Goal: Transaction & Acquisition: Book appointment/travel/reservation

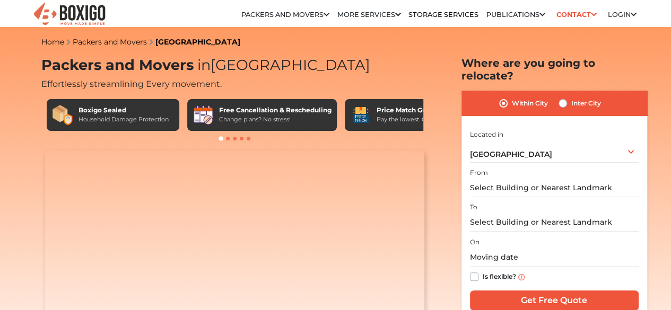
click at [571, 97] on label "Inter City" at bounding box center [586, 103] width 30 height 13
click at [563, 97] on input "Inter City" at bounding box center [563, 102] width 8 height 11
radio input "true"
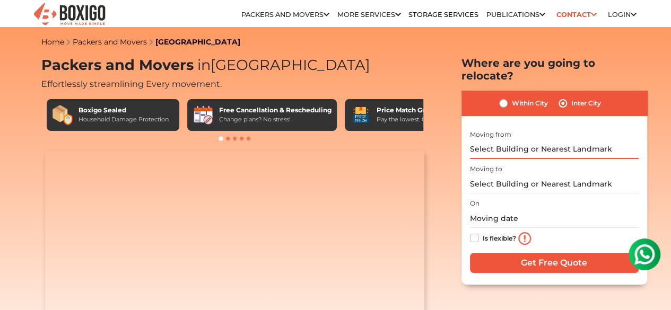
click at [523, 142] on input "text" at bounding box center [554, 150] width 169 height 19
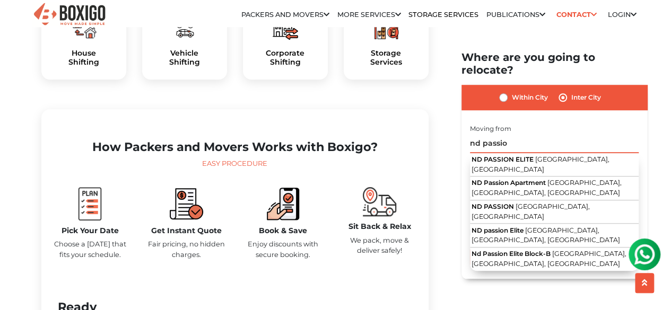
scroll to position [408, 0]
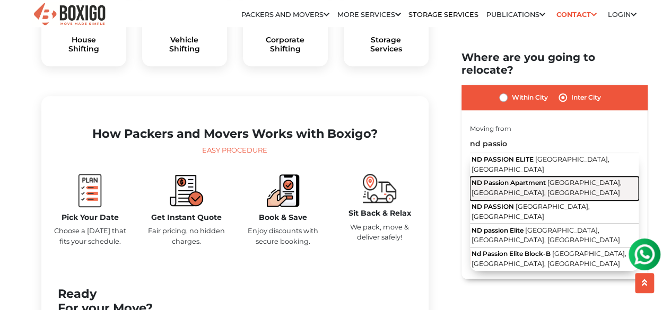
click at [541, 179] on span "[GEOGRAPHIC_DATA], [GEOGRAPHIC_DATA], [GEOGRAPHIC_DATA]" at bounding box center [547, 188] width 150 height 18
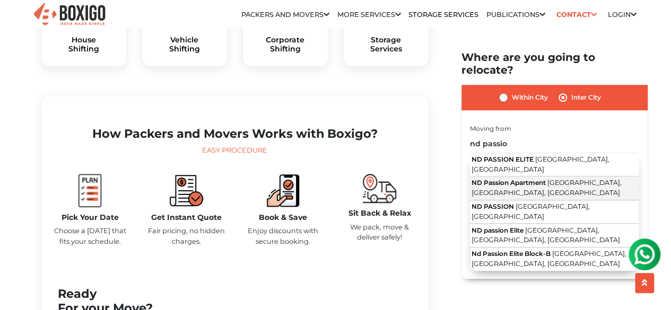
type input "ND Passion Apartment, [GEOGRAPHIC_DATA], [GEOGRAPHIC_DATA]"
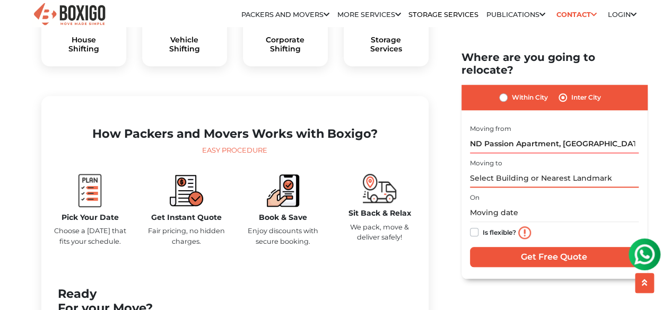
click at [510, 172] on input "text" at bounding box center [554, 178] width 169 height 19
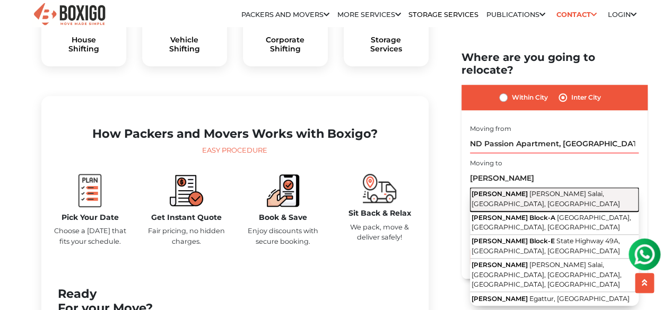
click at [560, 195] on button "Emami Tejomaya Rajiv Gandhi Salai, Egattur, Tamil Nadu" at bounding box center [554, 200] width 169 height 24
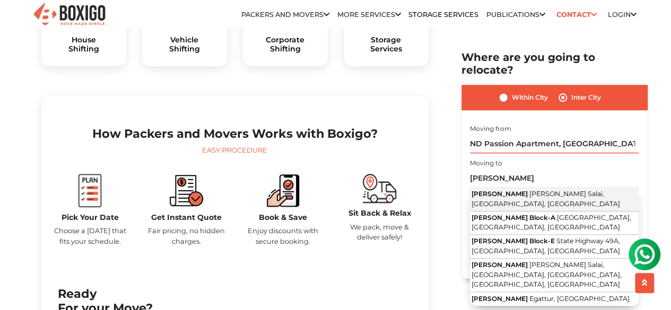
type input "[PERSON_NAME], [PERSON_NAME] Salai, [GEOGRAPHIC_DATA], [GEOGRAPHIC_DATA]"
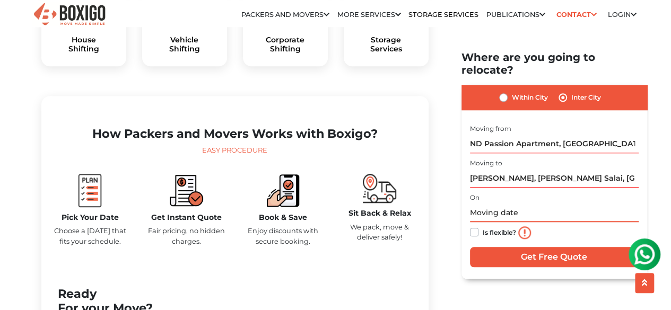
click at [509, 204] on input "text" at bounding box center [554, 213] width 169 height 19
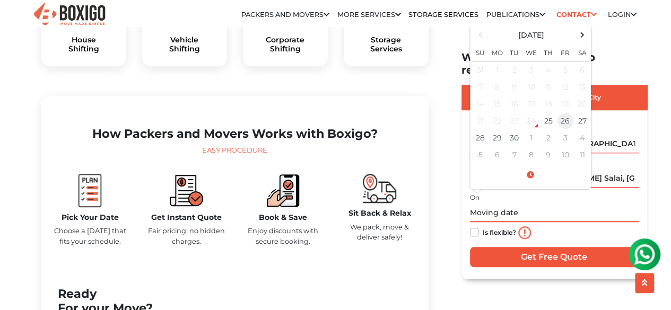
click at [568, 112] on td "26" at bounding box center [565, 120] width 17 height 17
type input "09/26/2025 12:00 AM"
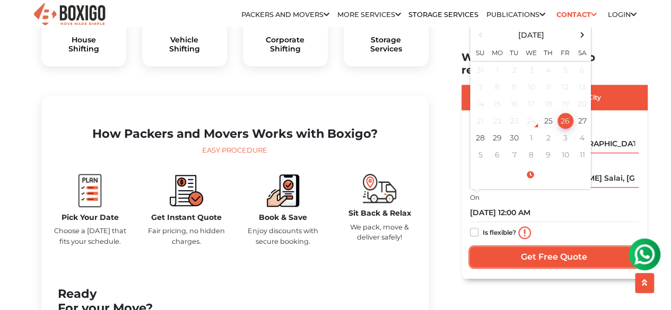
click at [557, 249] on input "Get Free Quote" at bounding box center [554, 257] width 169 height 20
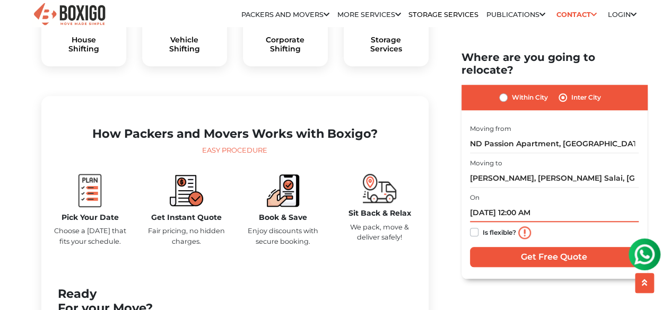
click at [534, 204] on input "09/26/2025 12:00 AM" at bounding box center [554, 213] width 169 height 19
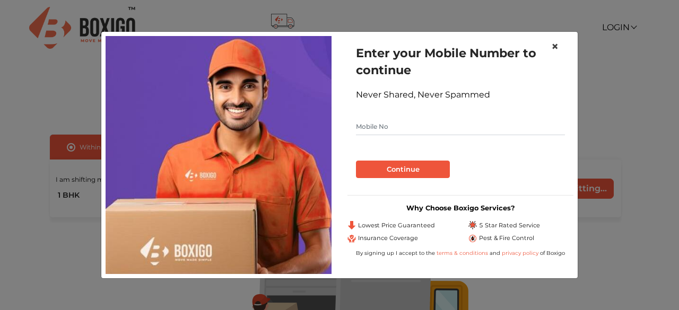
click at [560, 42] on button "×" at bounding box center [555, 47] width 24 height 30
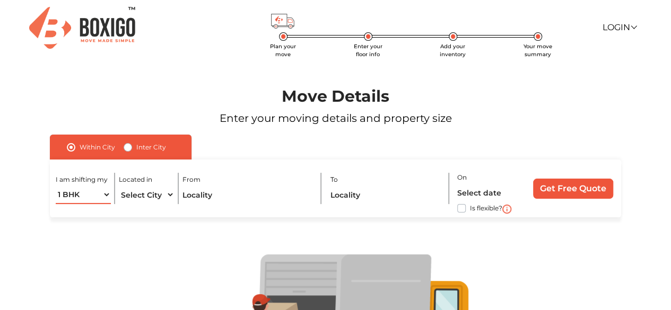
click at [107, 202] on select "1 BHK 2 BHK 3 BHK 3 + BHK FEW ITEMS" at bounding box center [83, 195] width 55 height 19
select select "FEW ITEMS"
click at [56, 186] on select "1 BHK 2 BHK 3 BHK 3 + BHK FEW ITEMS" at bounding box center [83, 195] width 55 height 19
click at [162, 196] on select "Select City [GEOGRAPHIC_DATA] [GEOGRAPHIC_DATA] [GEOGRAPHIC_DATA] [GEOGRAPHIC_D…" at bounding box center [146, 195] width 55 height 19
select select "[GEOGRAPHIC_DATA]"
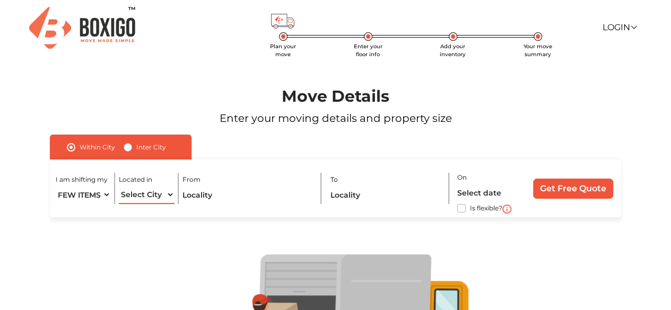
click at [119, 186] on select "Select City [GEOGRAPHIC_DATA] [GEOGRAPHIC_DATA] [GEOGRAPHIC_DATA] [GEOGRAPHIC_D…" at bounding box center [146, 195] width 55 height 19
click at [239, 197] on input "text" at bounding box center [247, 195] width 131 height 19
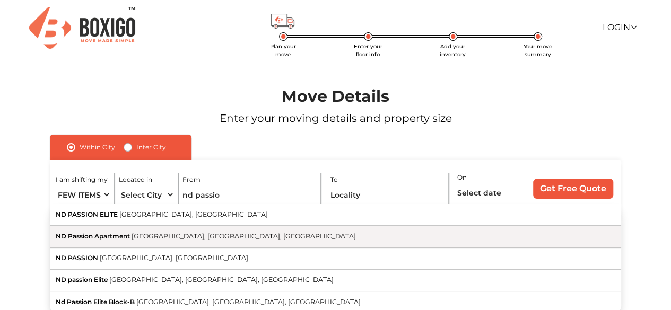
click at [220, 233] on span "[GEOGRAPHIC_DATA], [GEOGRAPHIC_DATA], [GEOGRAPHIC_DATA]" at bounding box center [244, 236] width 224 height 8
type input "ND Passion Apartment, [GEOGRAPHIC_DATA], [GEOGRAPHIC_DATA]"
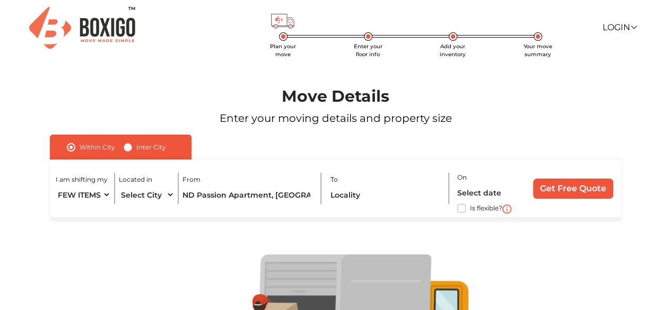
click at [378, 184] on div "To" at bounding box center [389, 188] width 119 height 31
click at [368, 193] on input "text" at bounding box center [386, 195] width 112 height 19
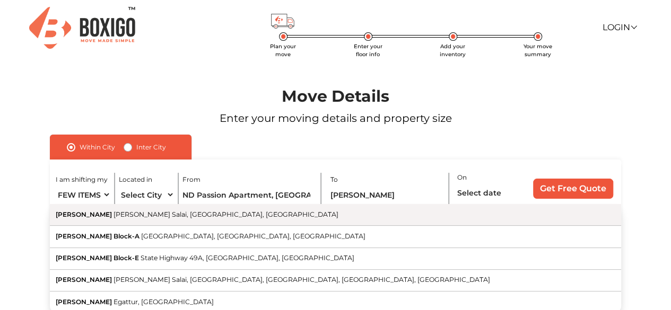
drag, startPoint x: 341, startPoint y: 232, endPoint x: 337, endPoint y: 225, distance: 7.8
click at [337, 225] on div "[PERSON_NAME] [PERSON_NAME] Salai, [GEOGRAPHIC_DATA], [GEOGRAPHIC_DATA] [PERSON…" at bounding box center [335, 258] width 571 height 109
click at [337, 225] on button "[PERSON_NAME] [PERSON_NAME] Salai, [GEOGRAPHIC_DATA], [GEOGRAPHIC_DATA]" at bounding box center [335, 215] width 571 height 22
type input "[PERSON_NAME], [PERSON_NAME] Salai, [GEOGRAPHIC_DATA], [GEOGRAPHIC_DATA]"
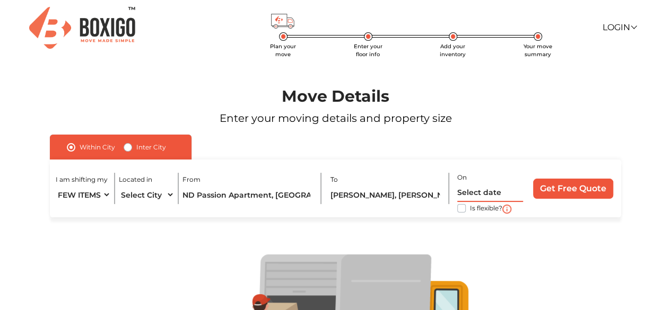
click at [482, 189] on input "text" at bounding box center [490, 193] width 66 height 19
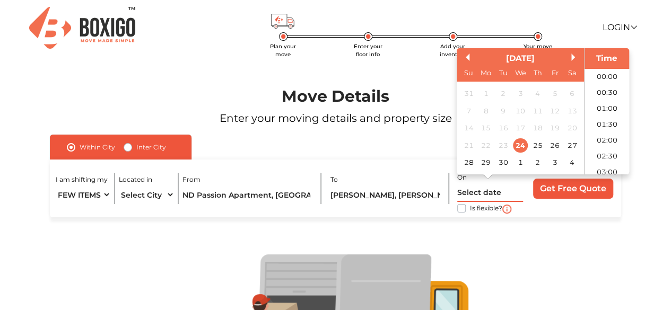
scroll to position [305, 0]
click at [559, 149] on div "26" at bounding box center [554, 145] width 14 height 14
type input "[DATE] 12:00 AM"
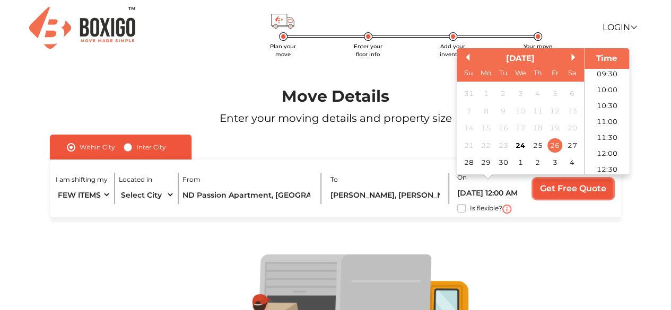
click at [567, 189] on input "Get Free Quote" at bounding box center [573, 189] width 80 height 20
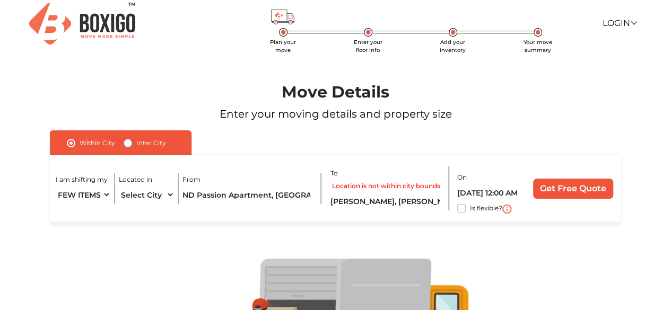
scroll to position [1, 0]
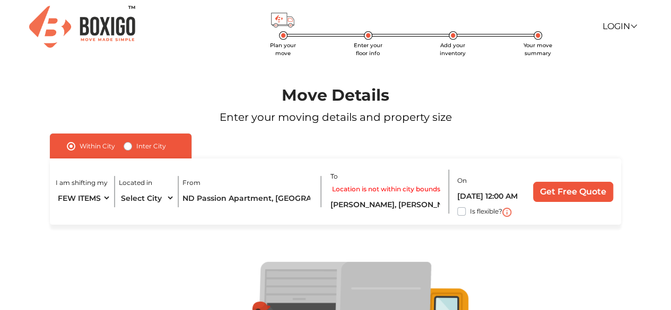
click at [123, 147] on div "Within [GEOGRAPHIC_DATA]" at bounding box center [121, 146] width 142 height 25
click at [134, 150] on div "Inter City" at bounding box center [145, 146] width 42 height 13
click at [136, 147] on label "Inter City" at bounding box center [151, 146] width 30 height 13
click at [129, 147] on input "Inter City" at bounding box center [128, 145] width 8 height 11
radio input "true"
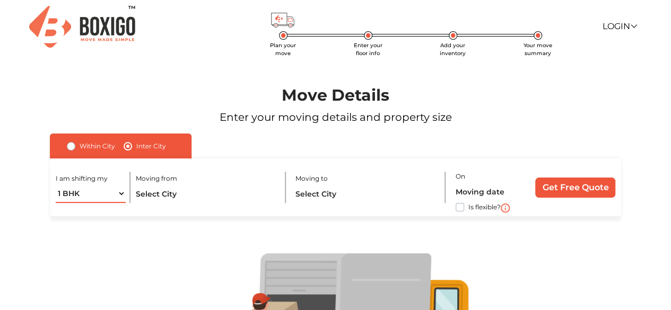
click at [117, 196] on select "1 BHK 2 BHK 3 BHK 3 + BHK FEW ITEMS" at bounding box center [91, 194] width 70 height 19
select select "FEW ITEMS"
click at [56, 185] on select "1 BHK 2 BHK 3 BHK 3 + BHK FEW ITEMS" at bounding box center [91, 194] width 70 height 19
click at [187, 198] on input "text" at bounding box center [205, 194] width 141 height 19
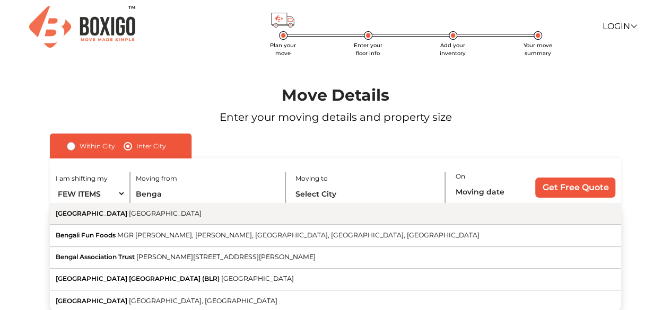
click at [163, 217] on button "[GEOGRAPHIC_DATA] [GEOGRAPHIC_DATA]" at bounding box center [335, 214] width 571 height 22
type input "[GEOGRAPHIC_DATA], [GEOGRAPHIC_DATA]"
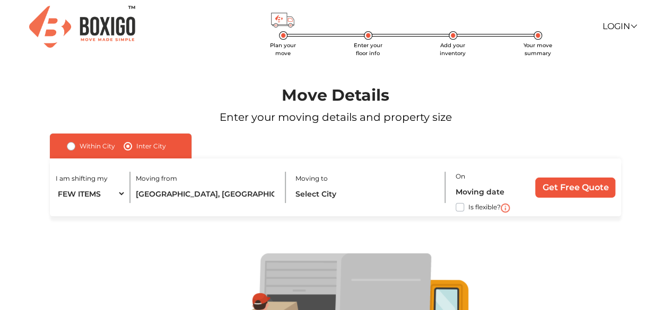
click at [359, 204] on div "I am shifting my 1 BHK 2 BHK 3 BHK 3 + BHK FEW ITEMS Moving from [GEOGRAPHIC_DA…" at bounding box center [335, 188] width 571 height 58
click at [347, 202] on input "text" at bounding box center [365, 194] width 141 height 19
type input "C"
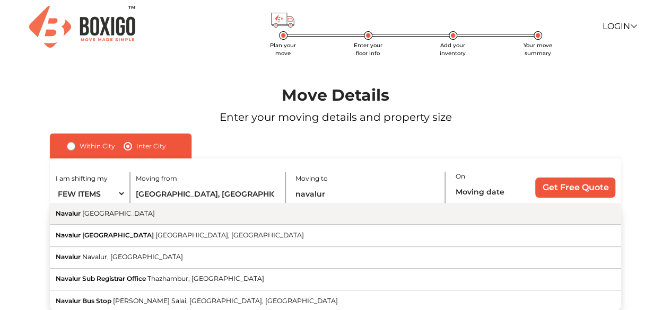
click at [343, 219] on button "Navalur [GEOGRAPHIC_DATA]" at bounding box center [335, 214] width 571 height 22
type input "Navalur, [GEOGRAPHIC_DATA]"
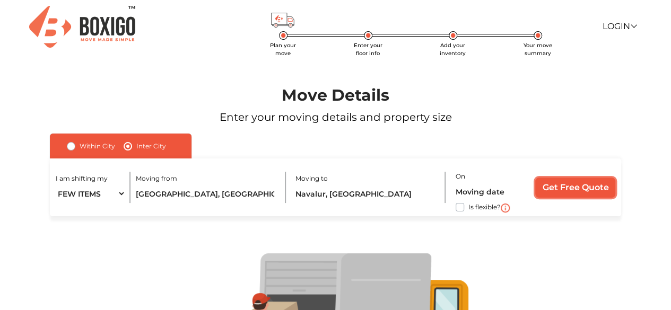
click at [556, 181] on input "Get Free Quote" at bounding box center [575, 188] width 80 height 20
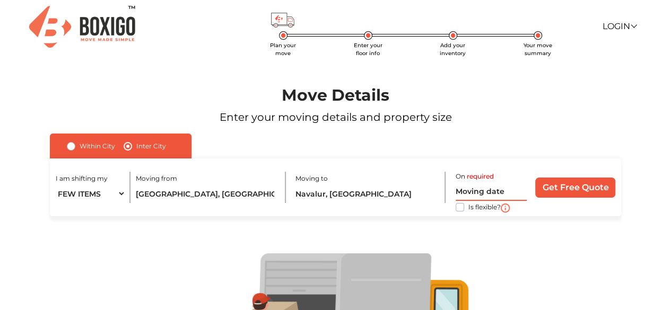
click at [486, 187] on input "text" at bounding box center [491, 191] width 71 height 19
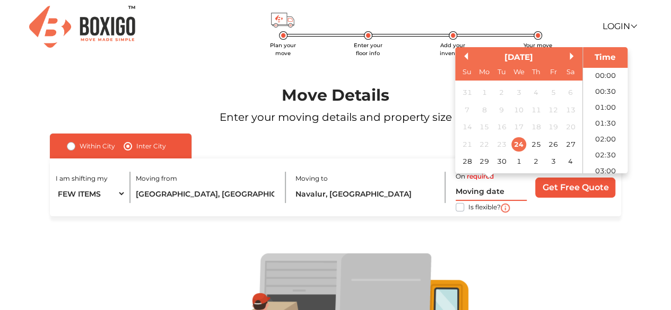
scroll to position [305, 0]
click at [558, 144] on div "26" at bounding box center [553, 144] width 14 height 14
type input "[DATE] 12:00 AM"
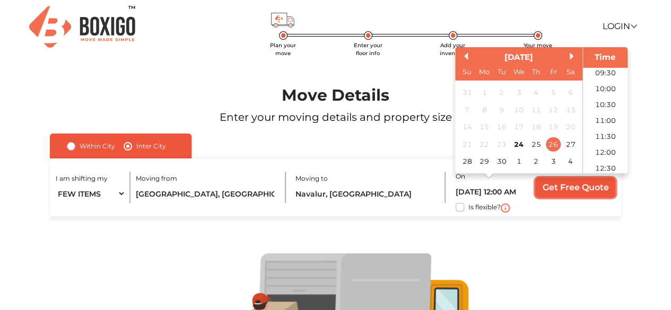
click at [566, 184] on input "Get Free Quote" at bounding box center [575, 188] width 80 height 20
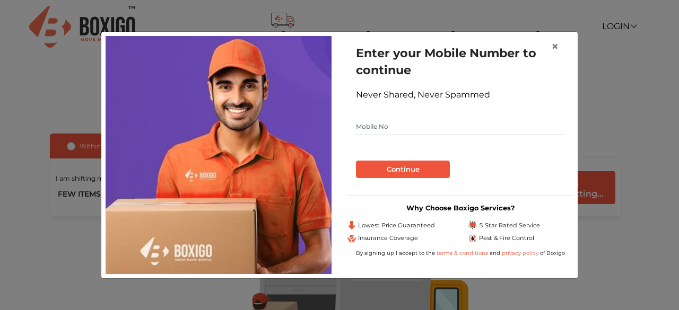
click at [431, 124] on input "text" at bounding box center [460, 126] width 209 height 17
type input "9958733691"
click at [420, 167] on button "Continue" at bounding box center [403, 170] width 94 height 18
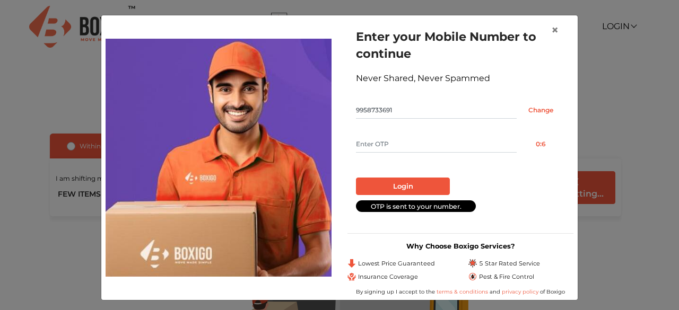
click at [450, 142] on input "text" at bounding box center [436, 144] width 161 height 17
type input "6336"
click at [419, 186] on button "Login" at bounding box center [403, 187] width 94 height 18
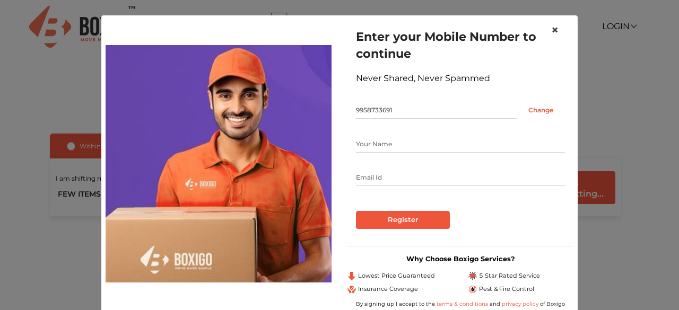
click at [551, 26] on span "×" at bounding box center [554, 29] width 7 height 15
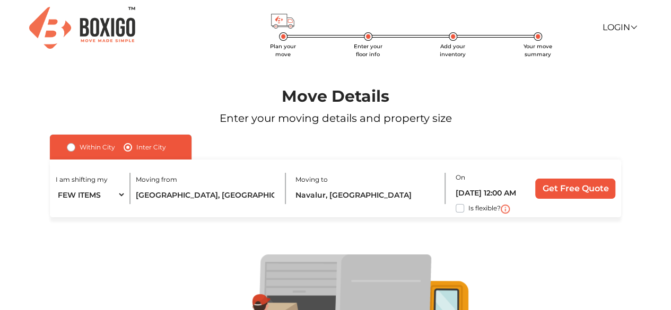
scroll to position [1, 0]
